Goal: Information Seeking & Learning: Find specific fact

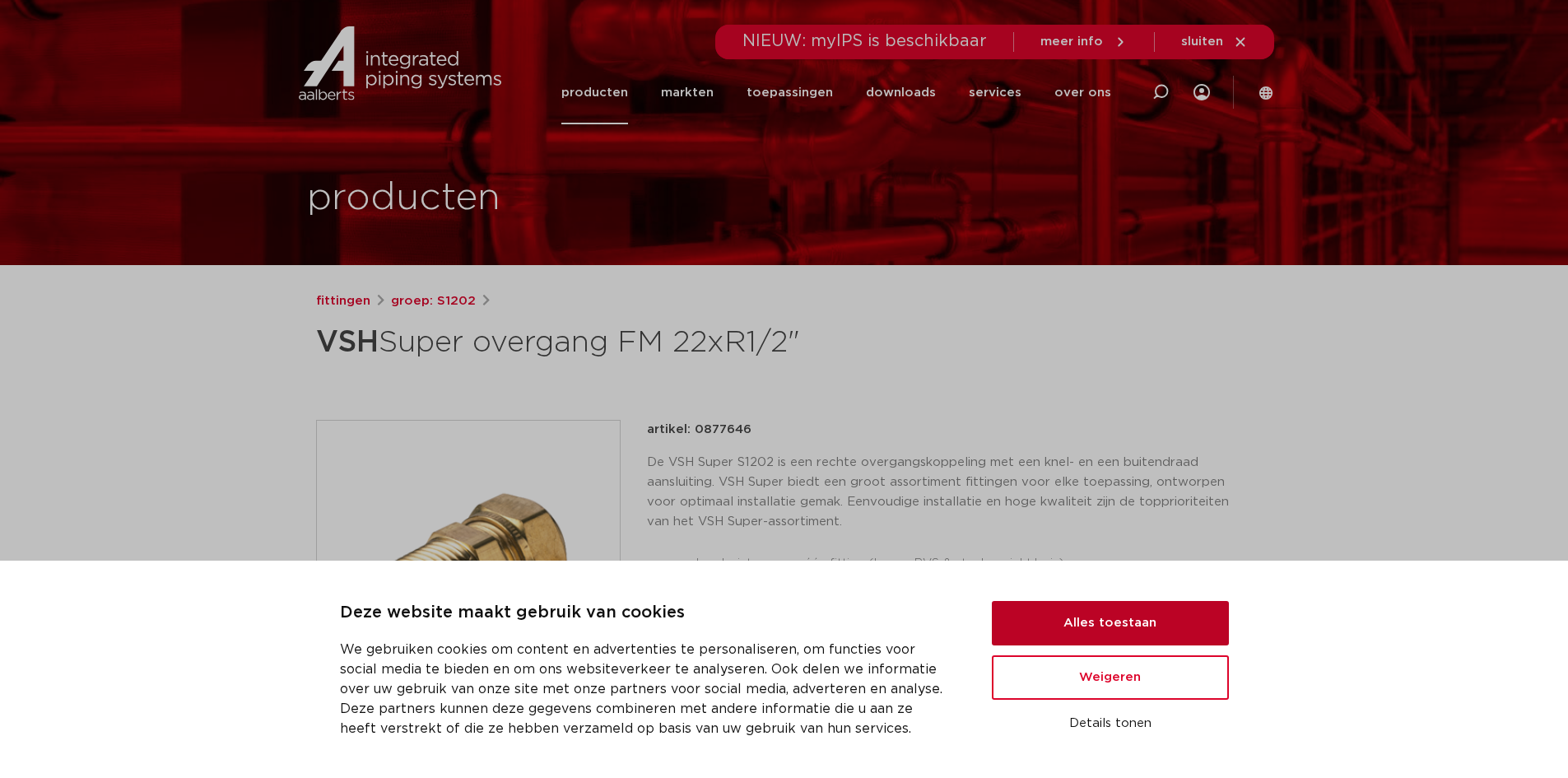
click at [1107, 625] on button "Alles toestaan" at bounding box center [1110, 623] width 237 height 44
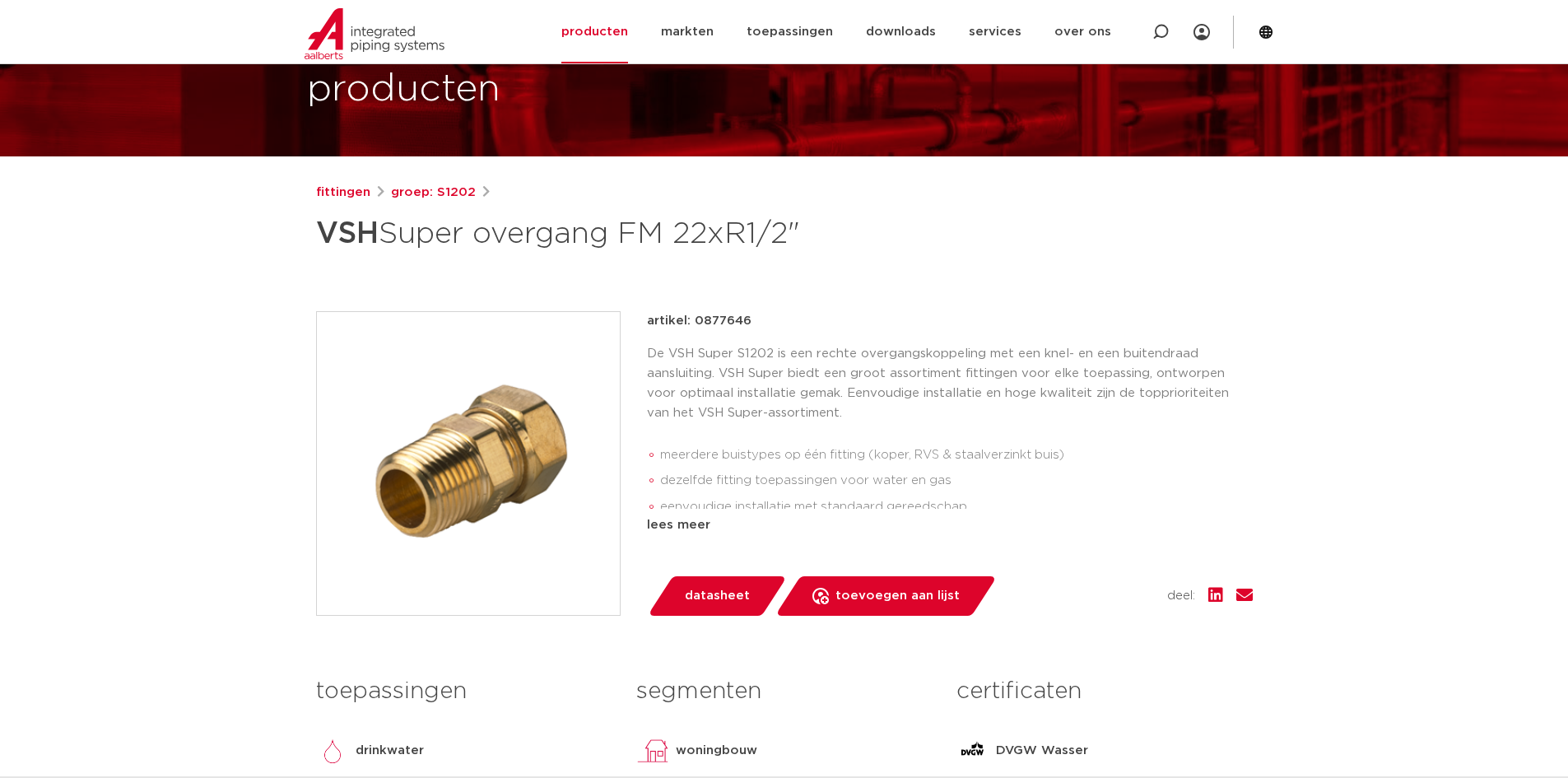
scroll to position [82, 0]
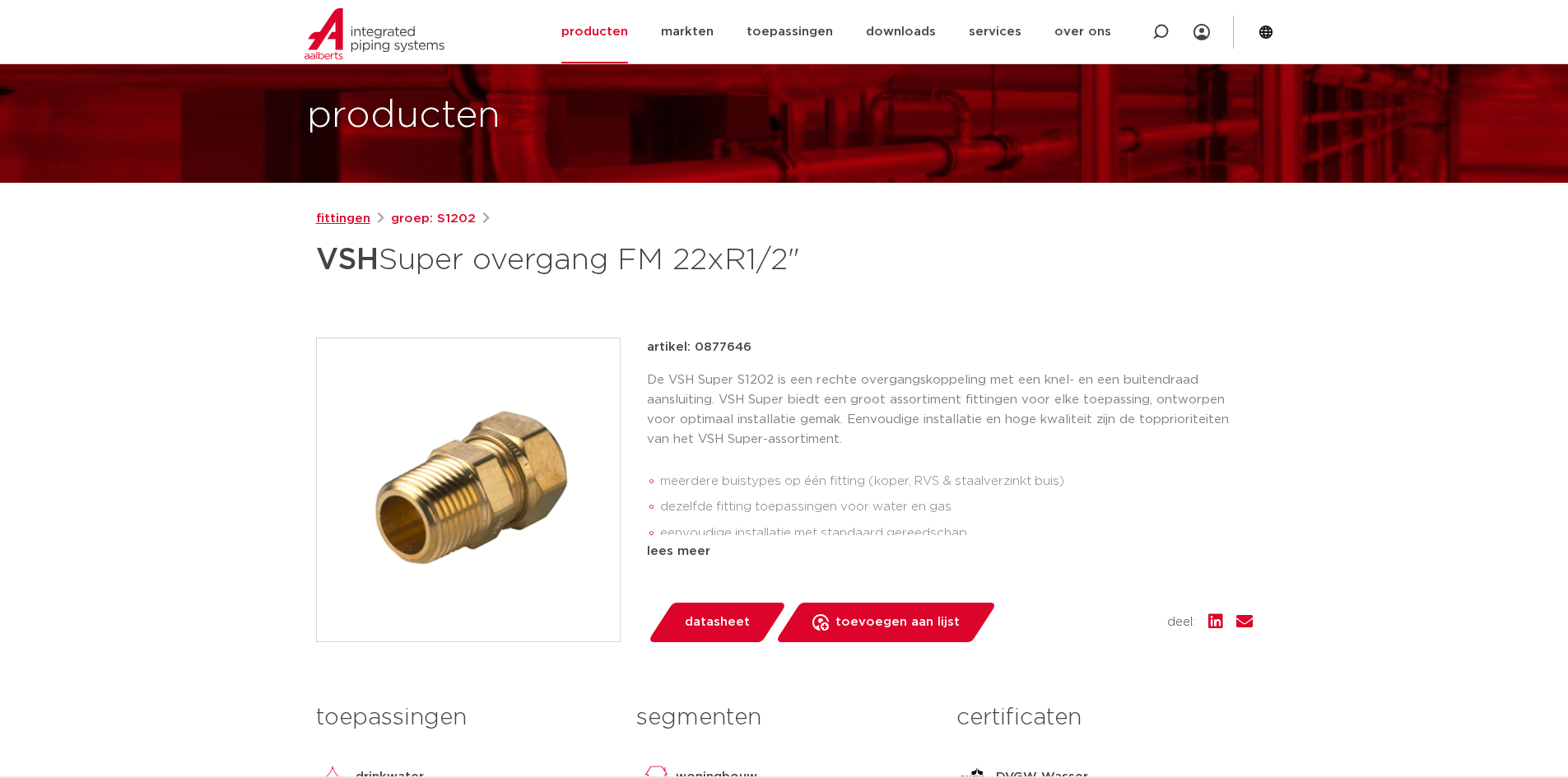
click at [358, 219] on link "fittingen" at bounding box center [343, 219] width 54 height 20
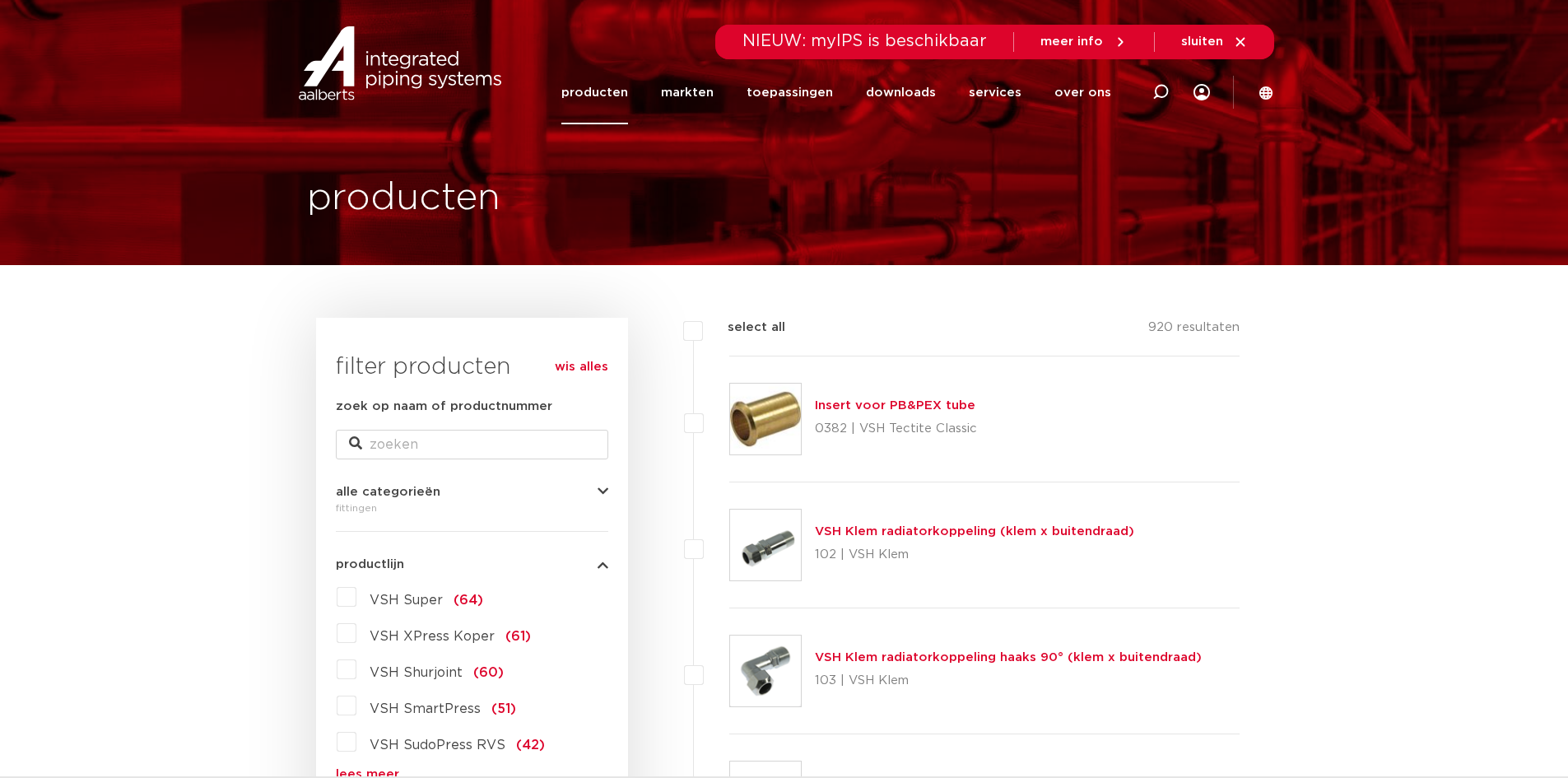
scroll to position [82, 0]
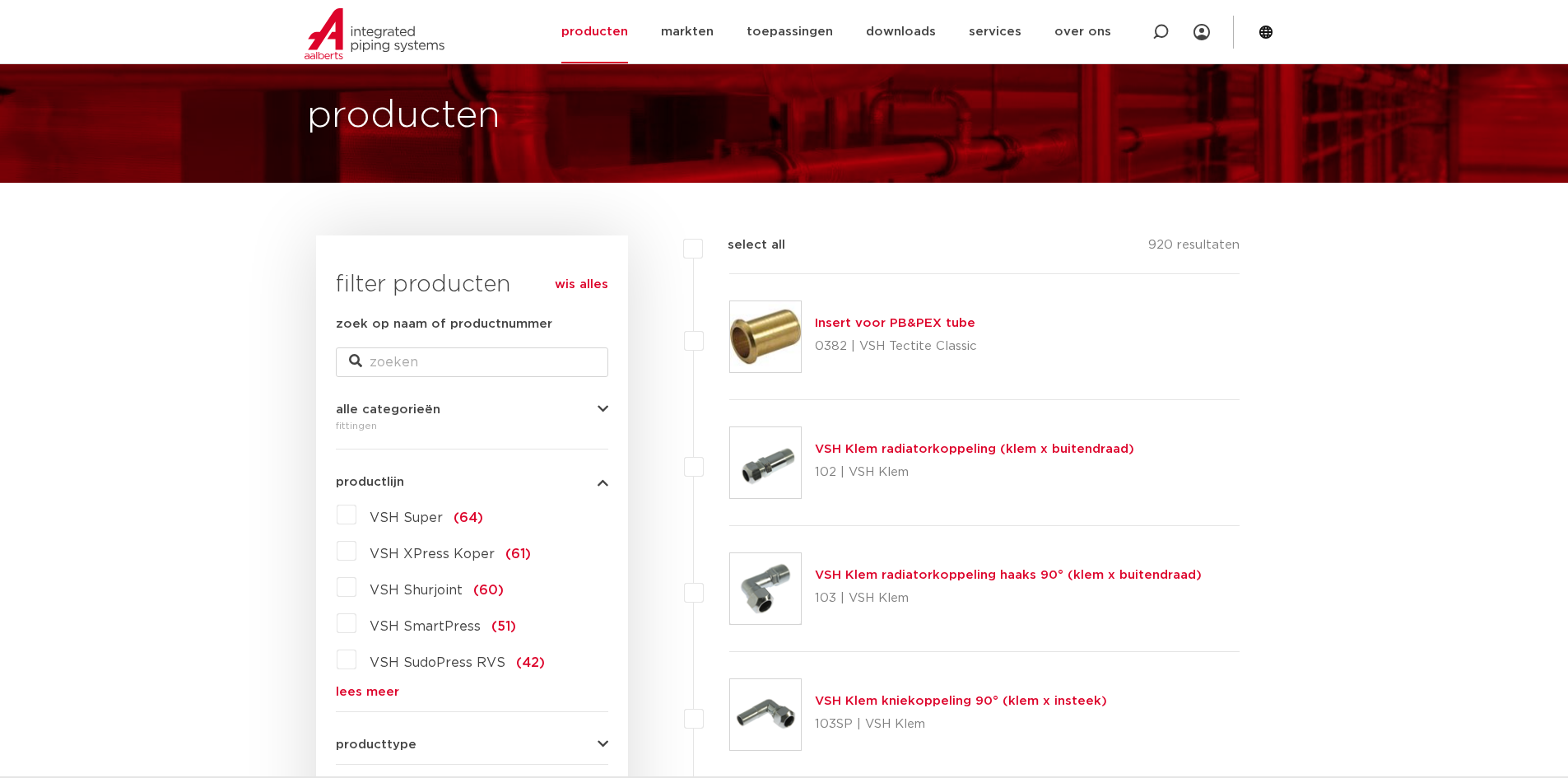
click at [356, 513] on label "VSH Super (64)" at bounding box center [420, 515] width 127 height 27
click at [0, 0] on input "VSH Super (64)" at bounding box center [0, 0] width 0 height 0
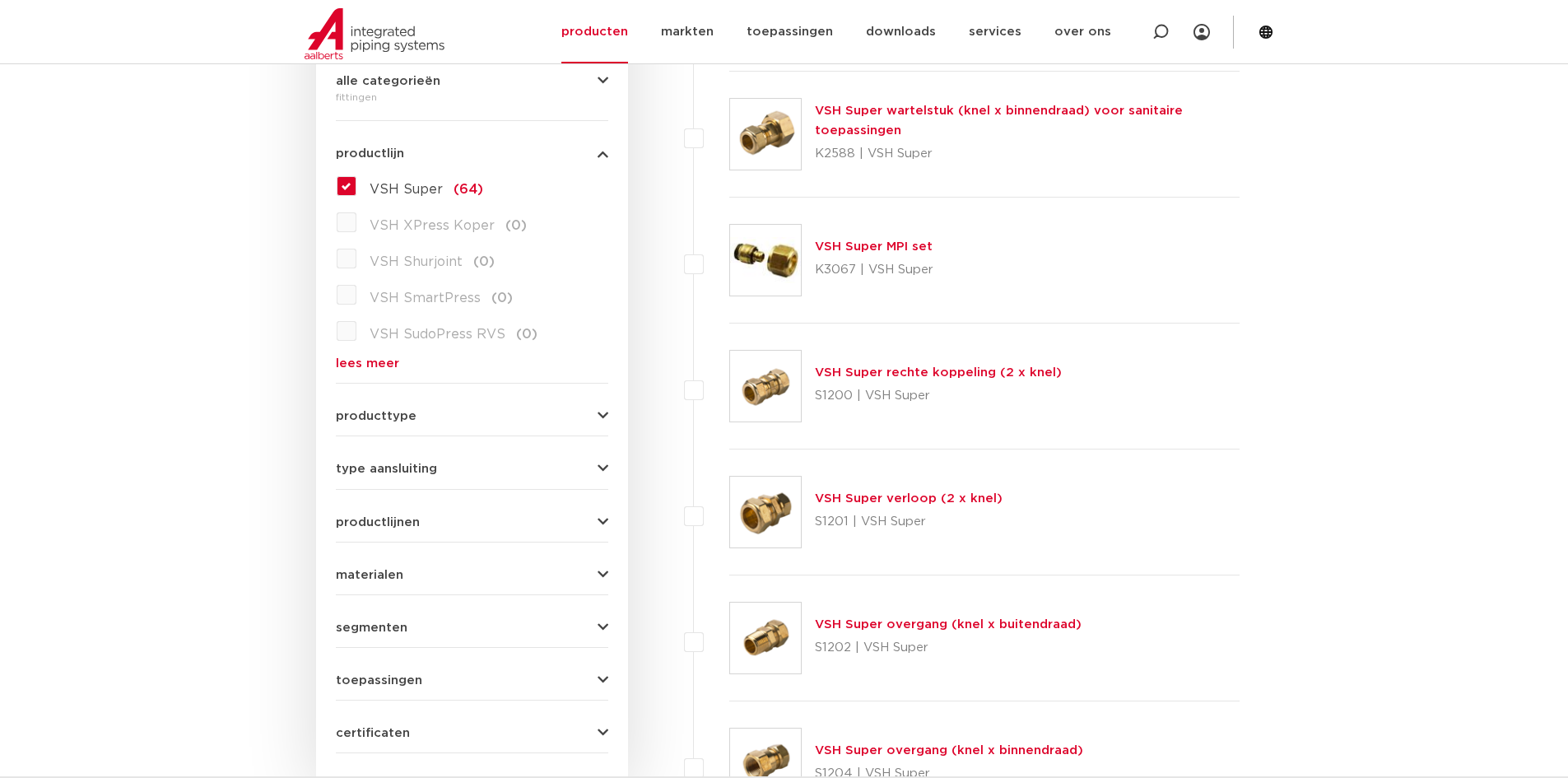
scroll to position [411, 0]
click at [965, 501] on link "VSH Super verloop (2 x knel)" at bounding box center [908, 497] width 187 height 12
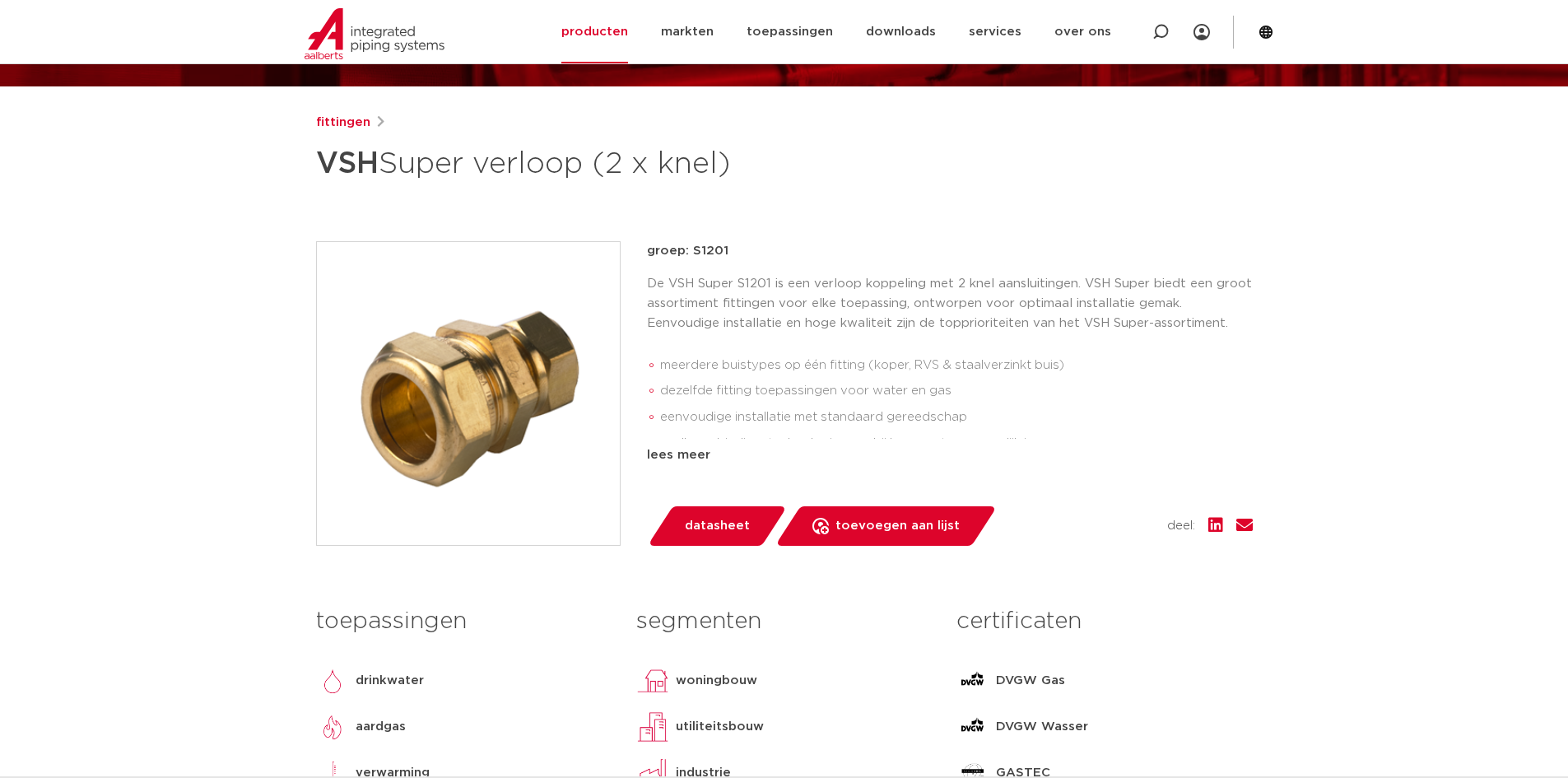
scroll to position [165, 0]
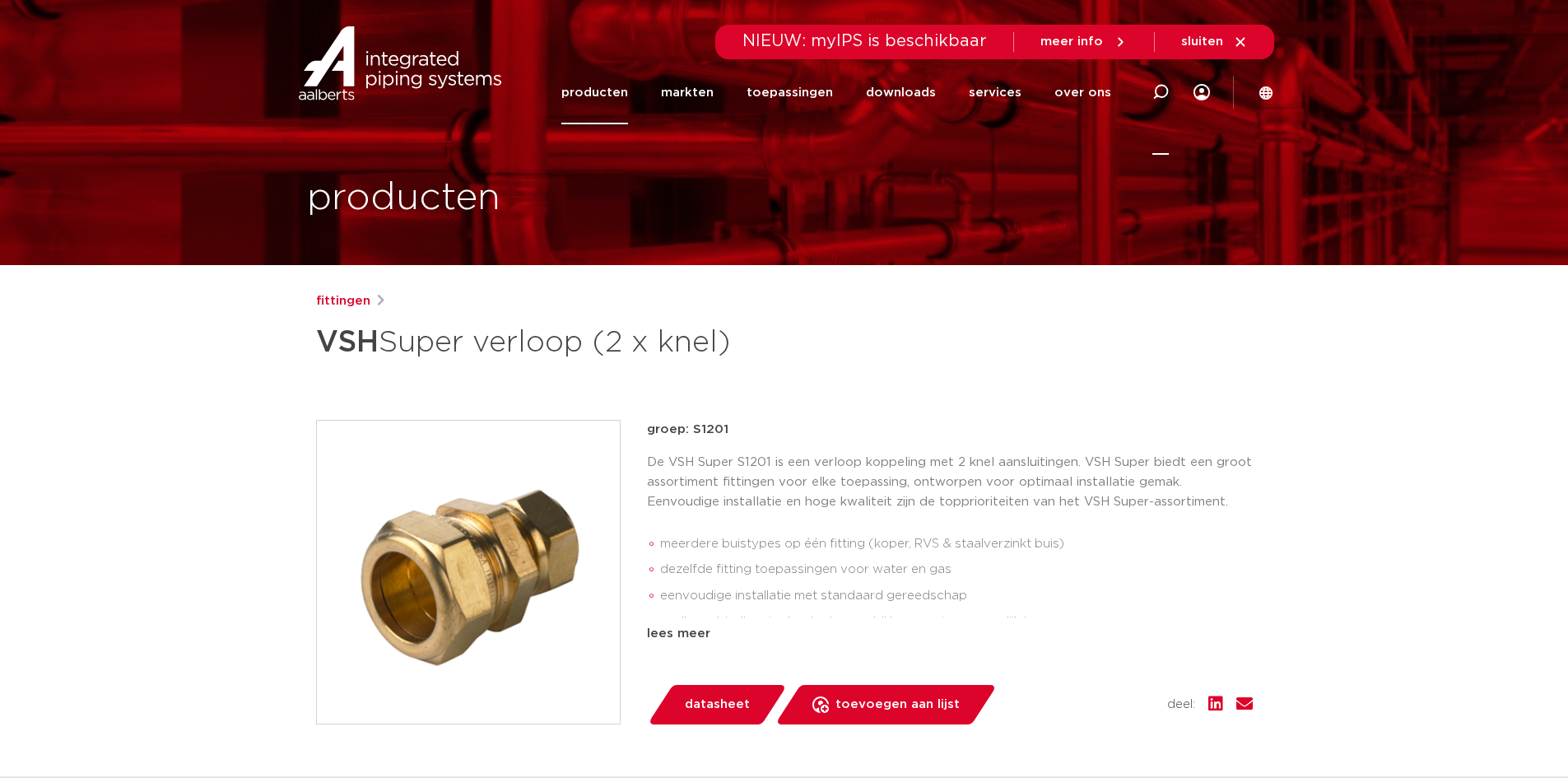
drag, startPoint x: 1165, startPoint y: 88, endPoint x: 1156, endPoint y: 98, distance: 13.5
click at [1165, 91] on icon at bounding box center [1161, 92] width 17 height 17
type input "verloop 35x28"
click button "Zoeken" at bounding box center [0, 0] width 0 height 0
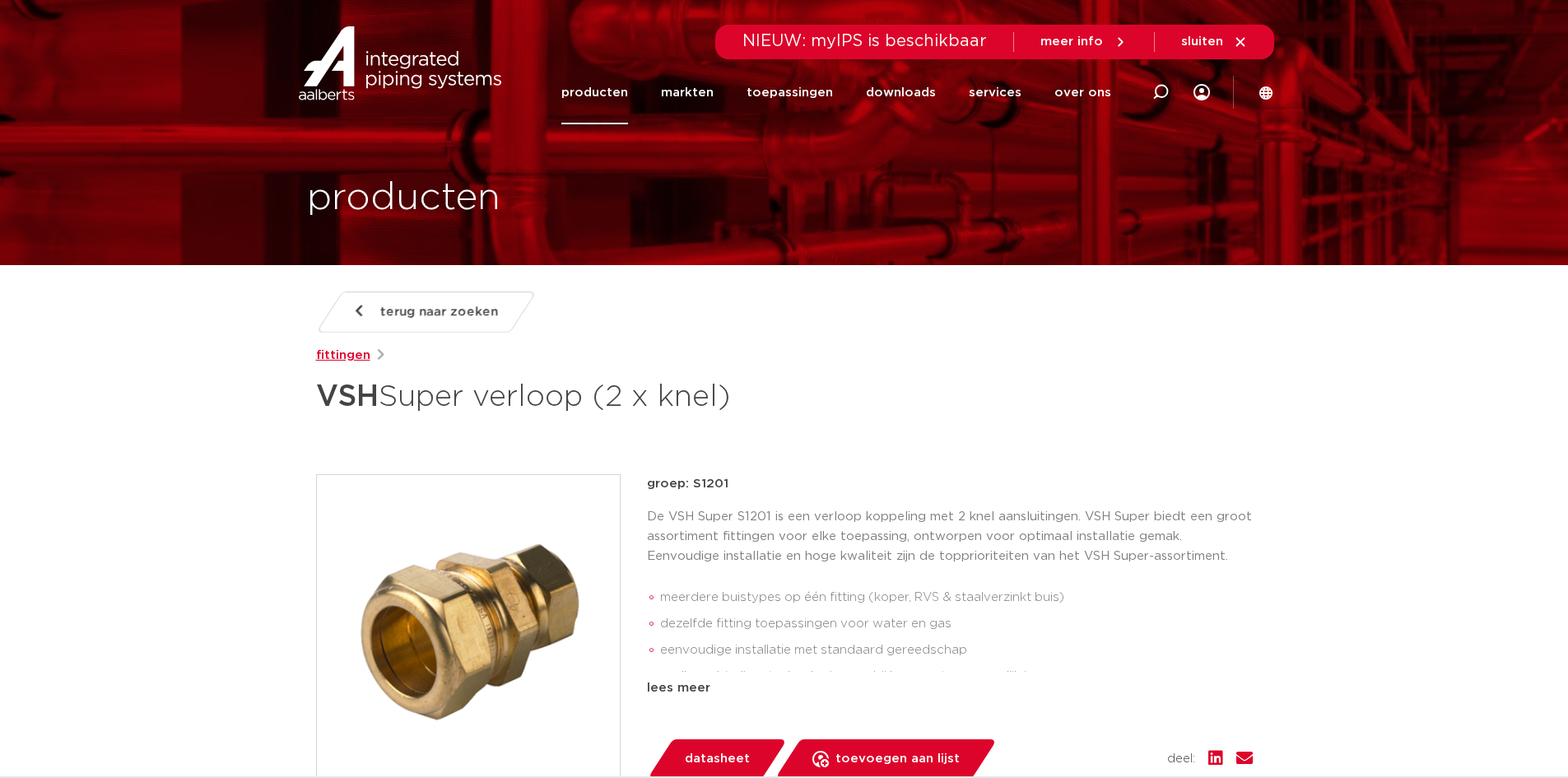
click at [350, 357] on link "fittingen" at bounding box center [343, 356] width 54 height 20
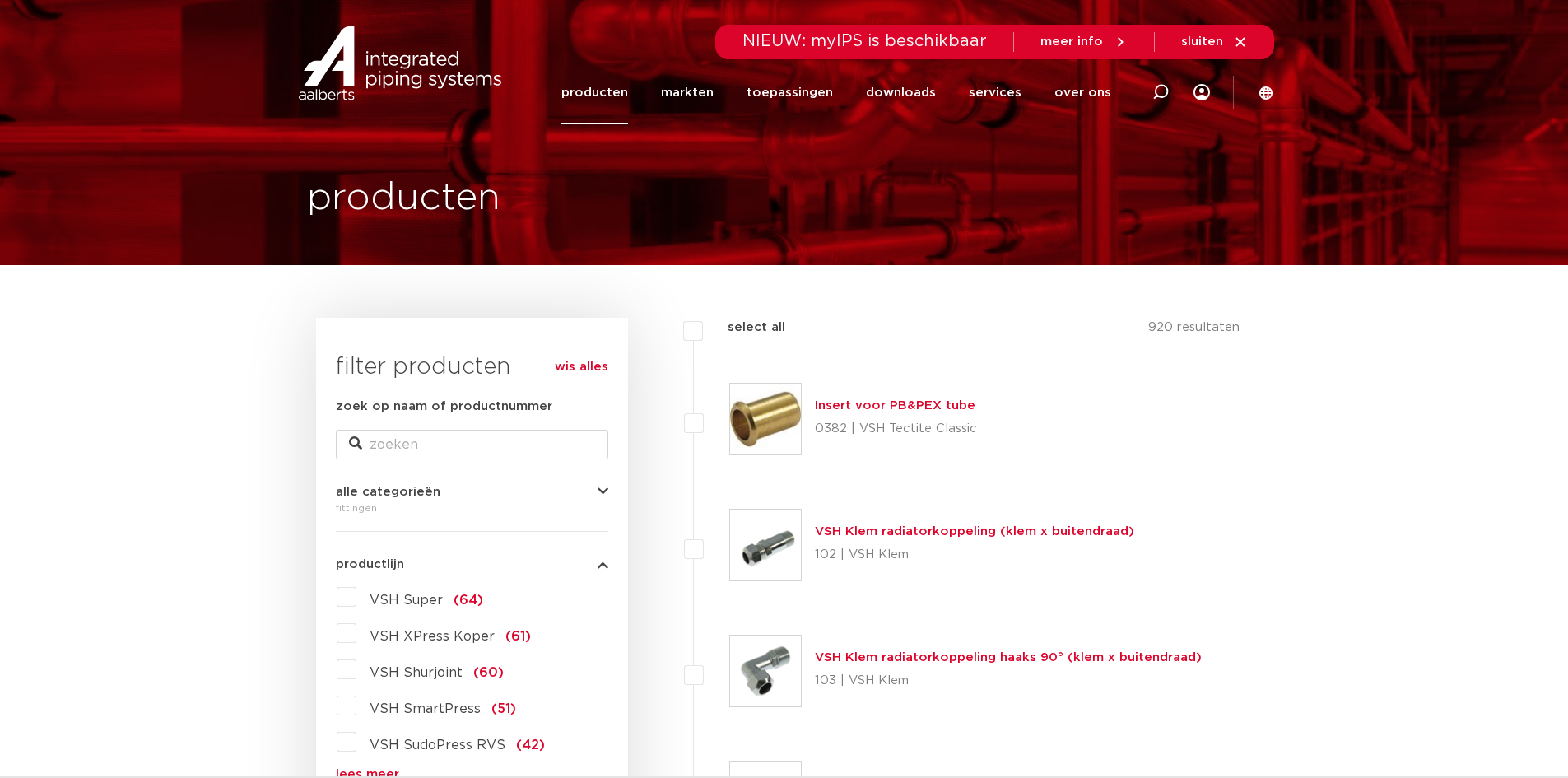
click at [356, 596] on label "VSH Super (64)" at bounding box center [420, 597] width 127 height 27
click at [0, 0] on input "VSH Super (64)" at bounding box center [0, 0] width 0 height 0
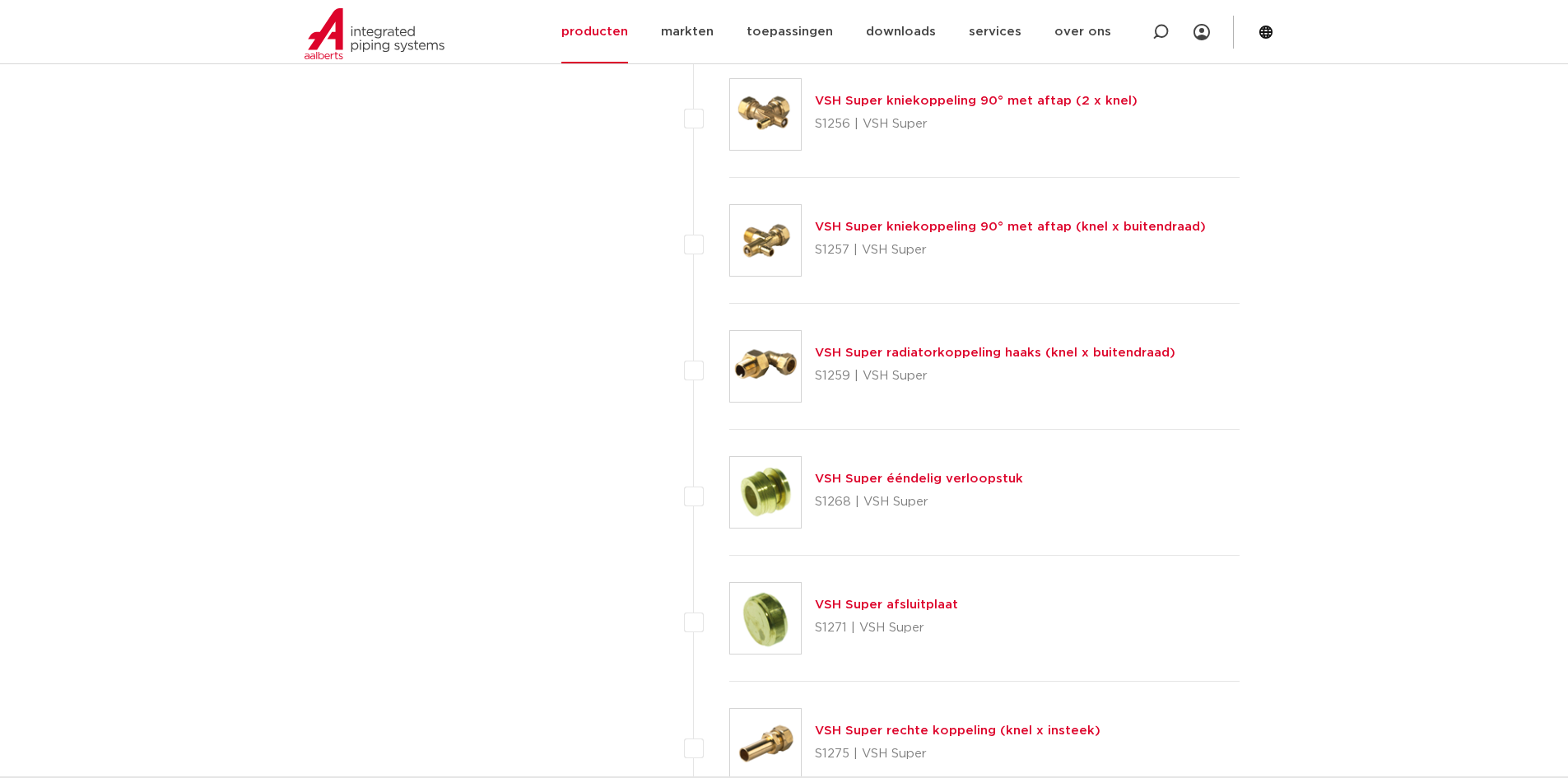
scroll to position [5023, 0]
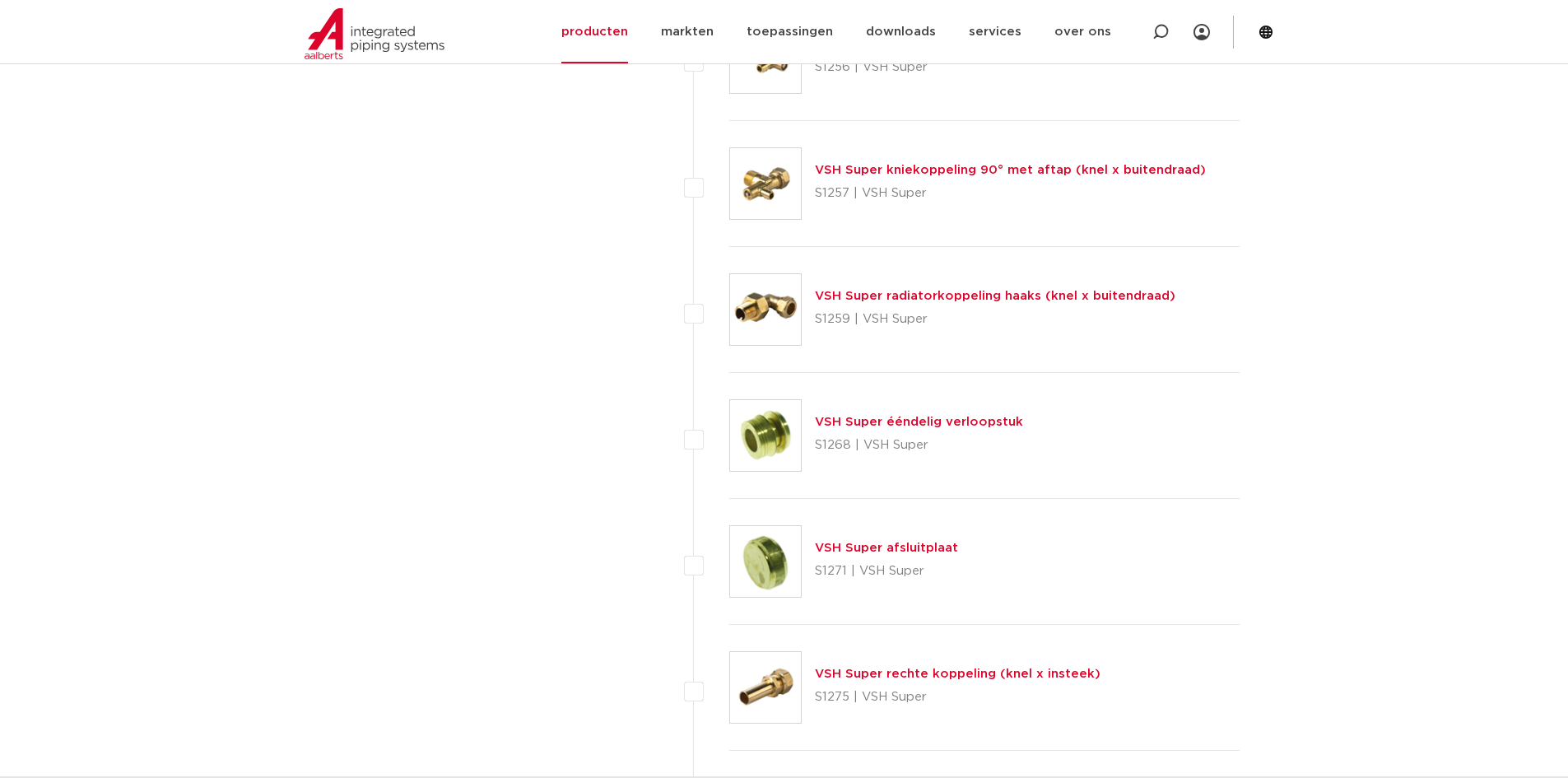
click at [956, 428] on link "VSH Super ééndelig verloopstuk" at bounding box center [919, 421] width 208 height 12
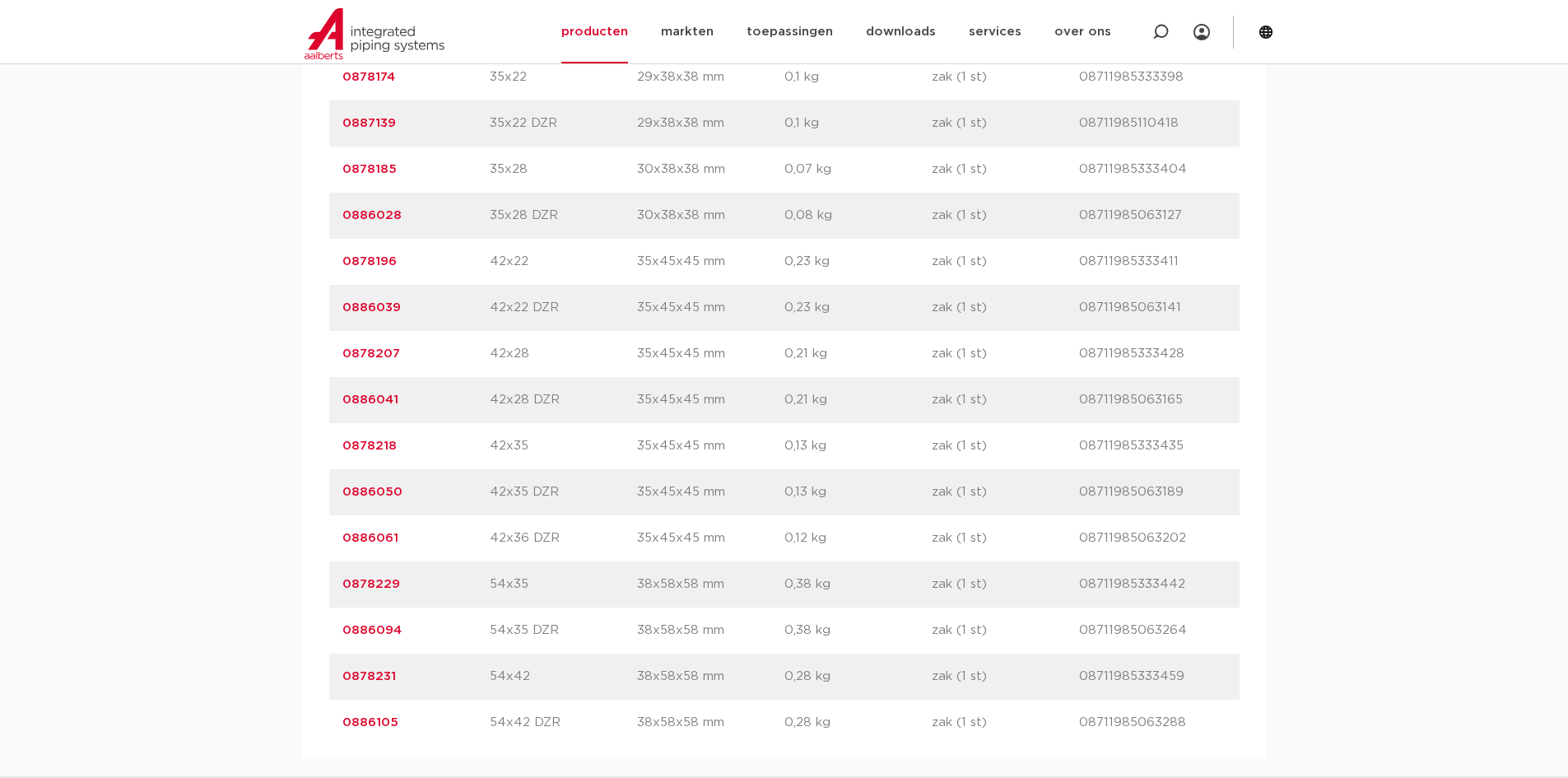
scroll to position [2306, 0]
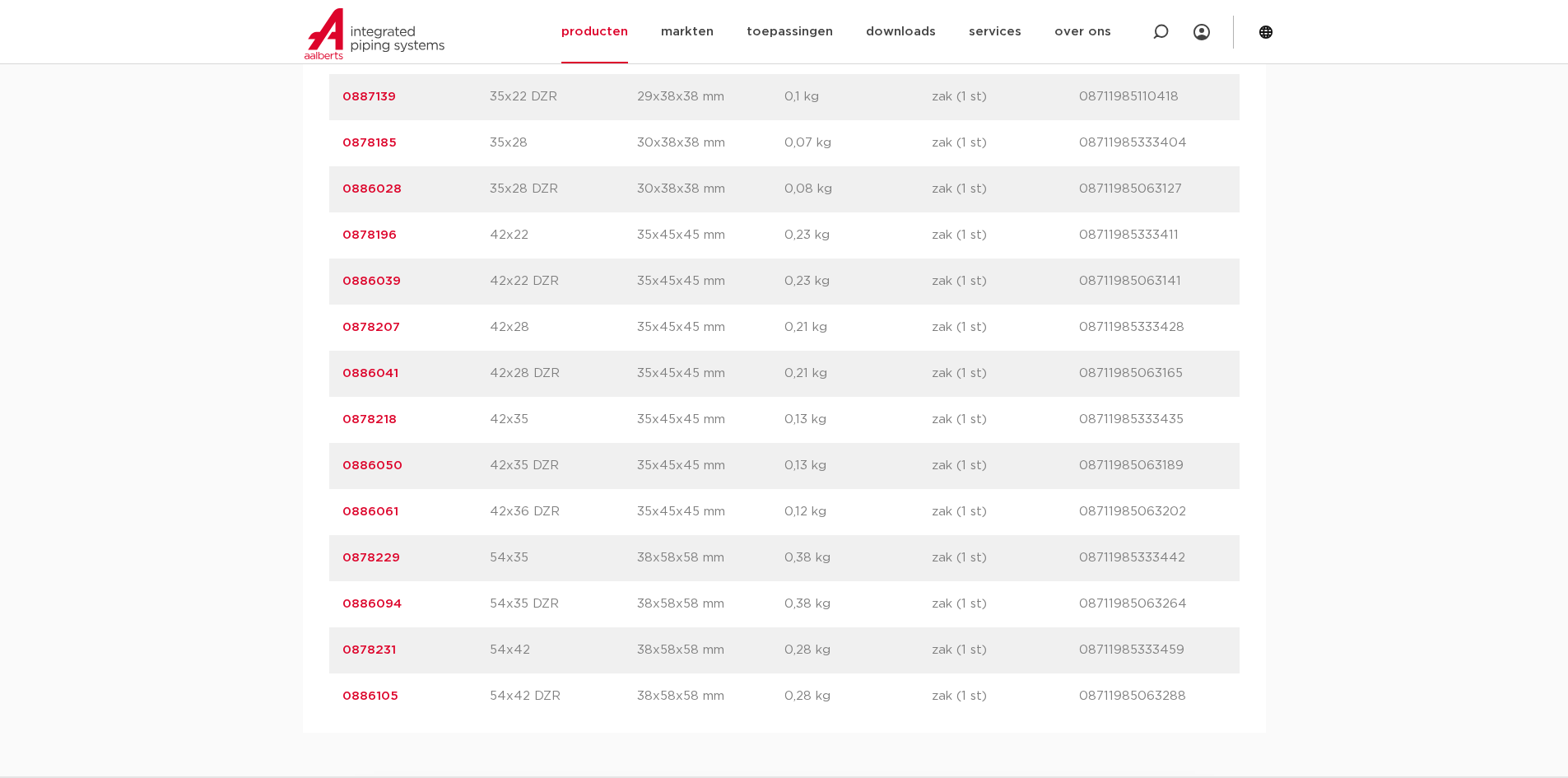
drag, startPoint x: 398, startPoint y: 140, endPoint x: 326, endPoint y: 141, distance: 72.0
copy link "0878185"
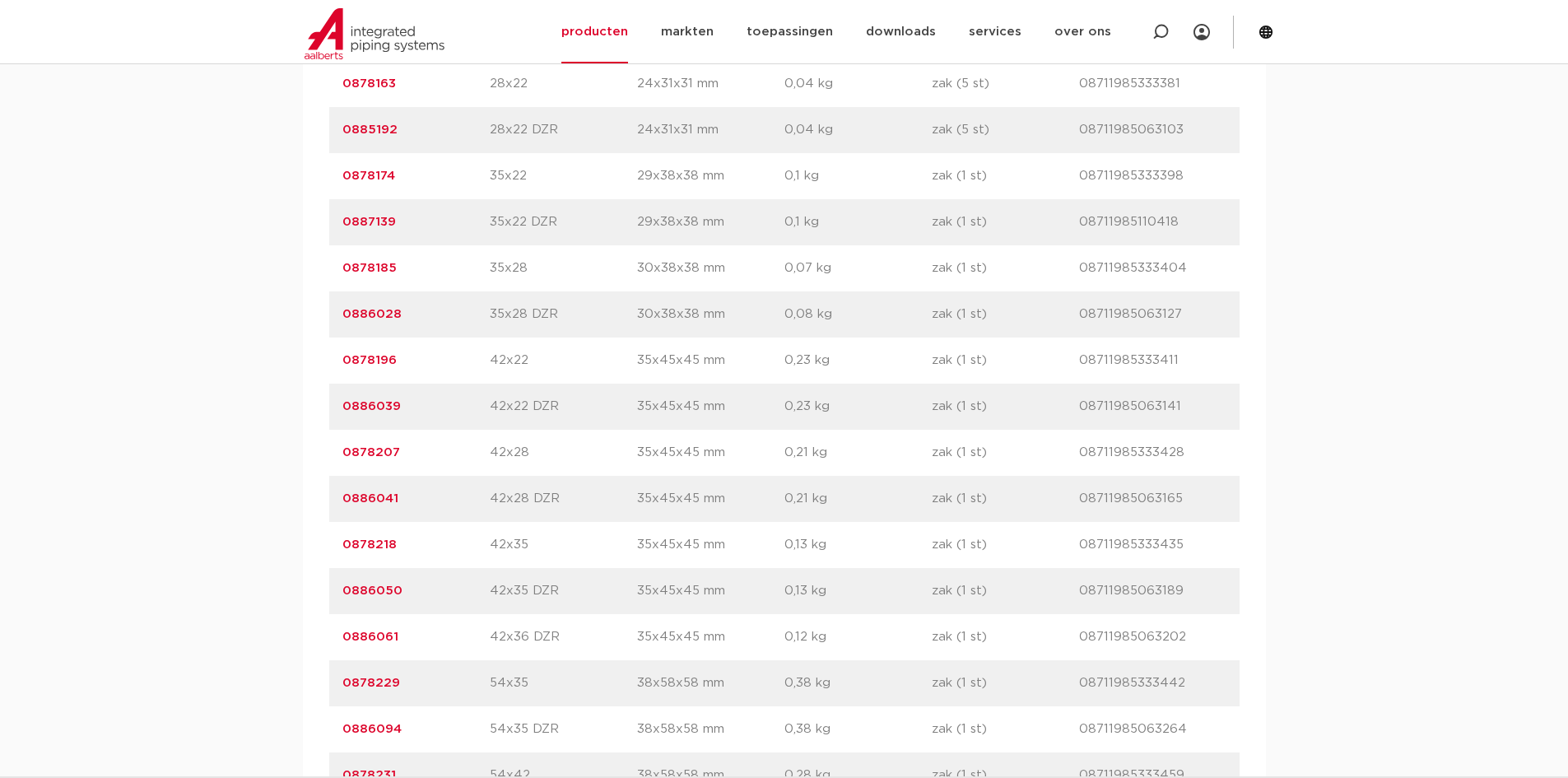
scroll to position [2141, 0]
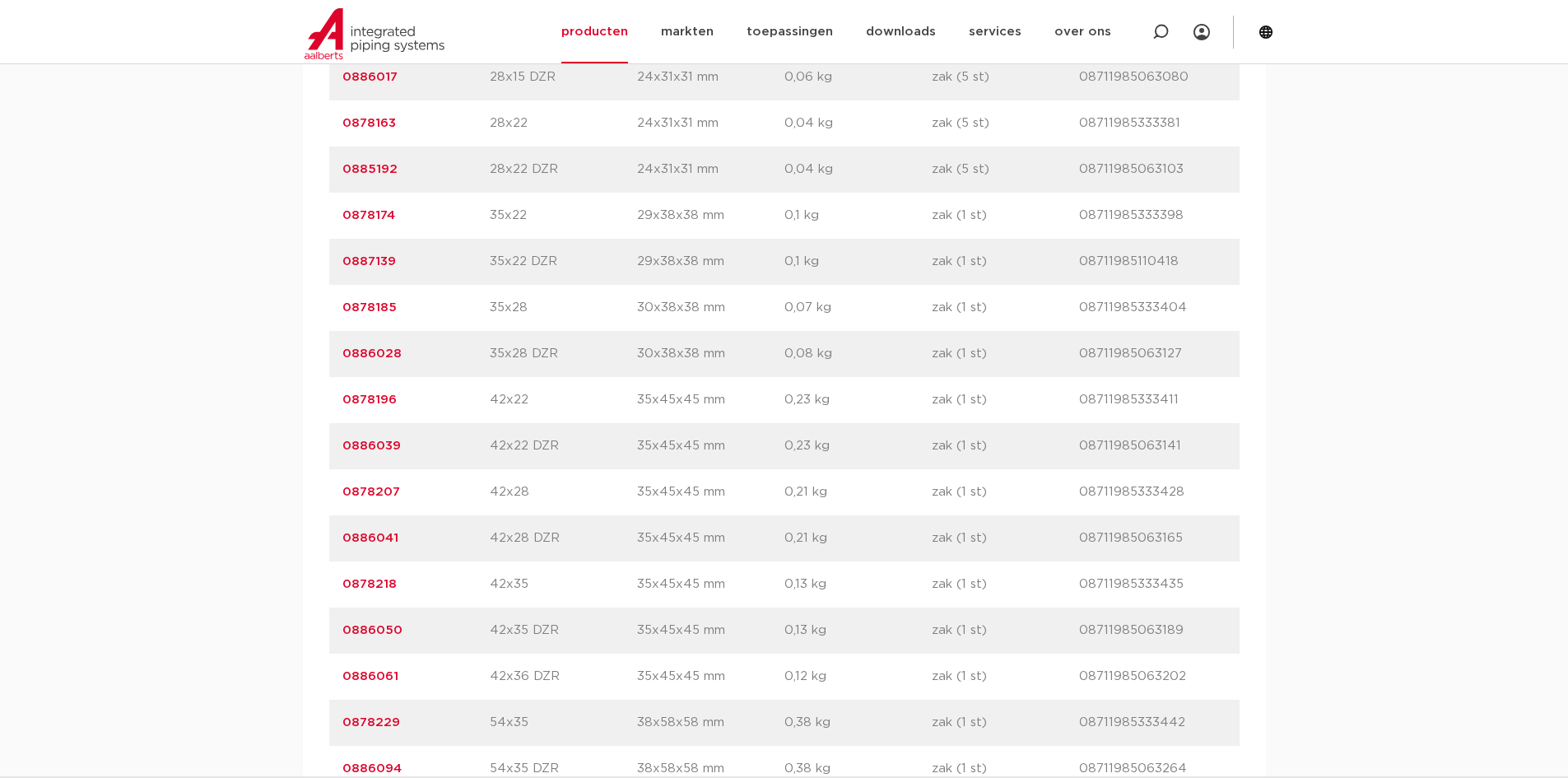
click at [409, 358] on p "0886028" at bounding box center [416, 354] width 147 height 20
drag, startPoint x: 406, startPoint y: 350, endPoint x: 341, endPoint y: 350, distance: 65.0
click at [341, 350] on div "artikelnummer 0886028 afmeting 35x28 DZR [GEOGRAPHIC_DATA] 30x38x38 mm gewicht …" at bounding box center [784, 353] width 910 height 46
copy link "0886028"
